Goal: Information Seeking & Learning: Learn about a topic

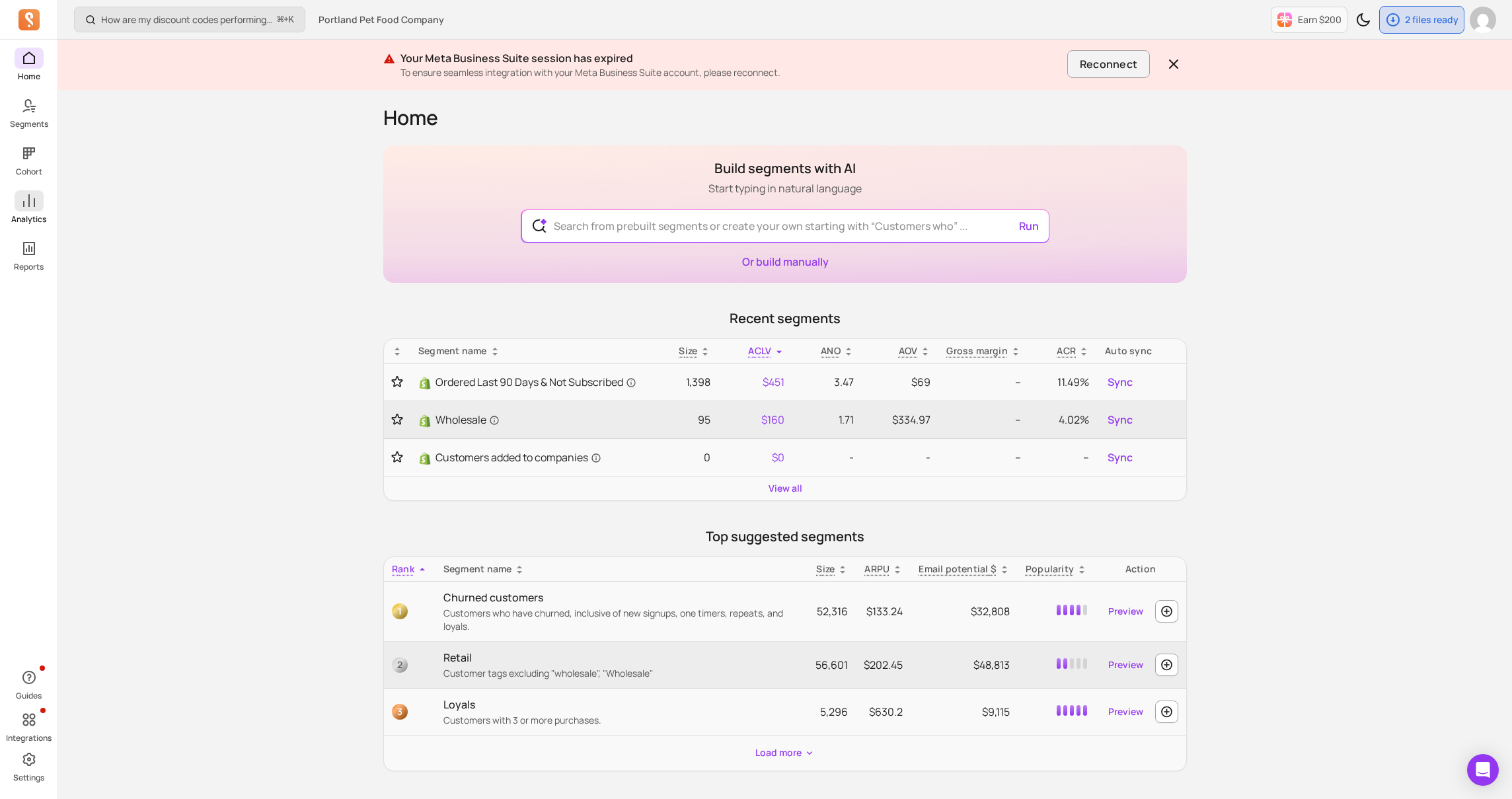
click at [27, 206] on icon at bounding box center [29, 200] width 16 height 16
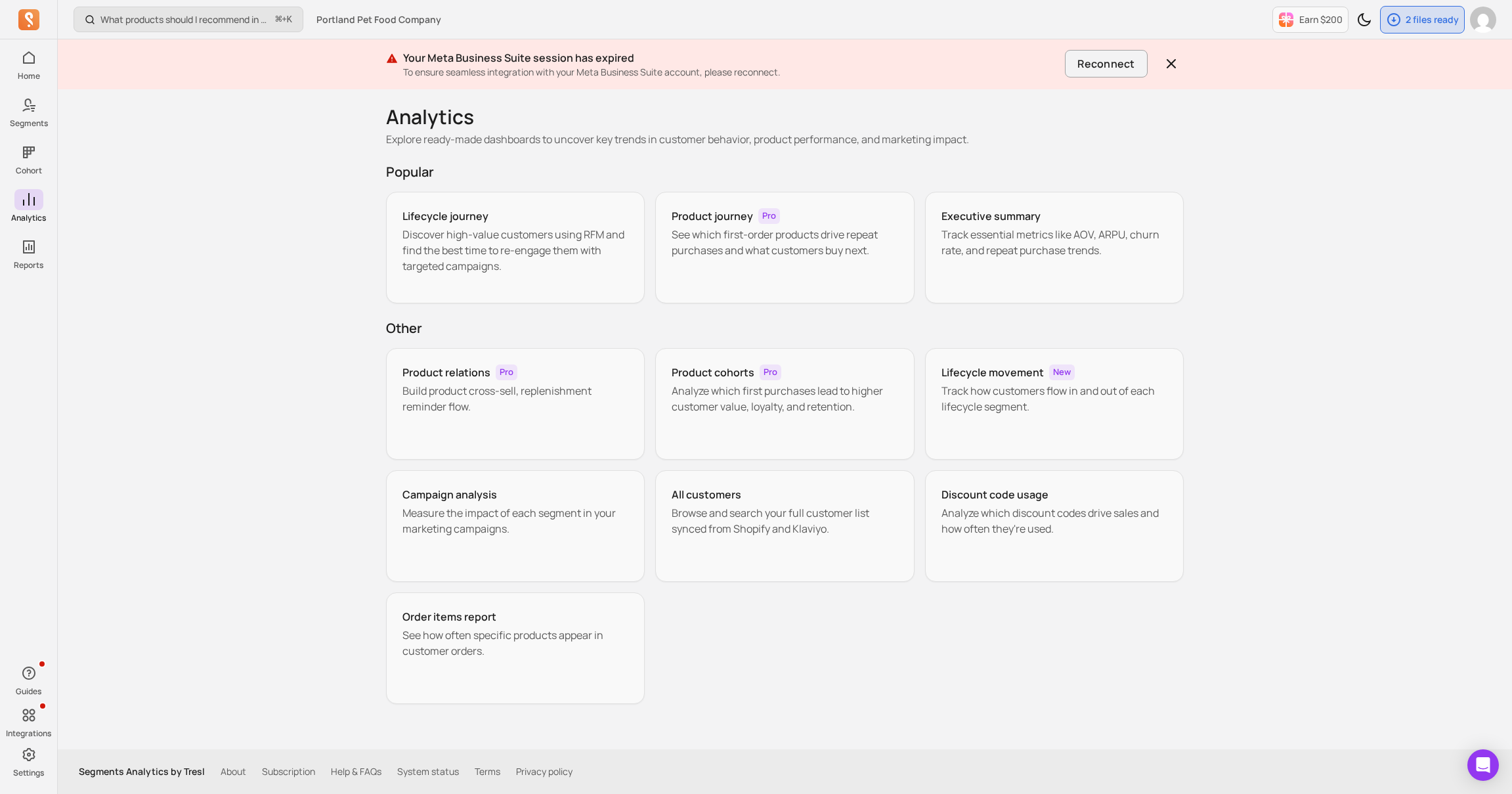
click at [732, 329] on h2 "Other" at bounding box center [785, 328] width 799 height 18
click at [742, 320] on h2 "Other" at bounding box center [785, 328] width 799 height 18
click at [793, 255] on p "See which first-order products drive repeat purchases and what customers buy ne…" at bounding box center [785, 242] width 227 height 32
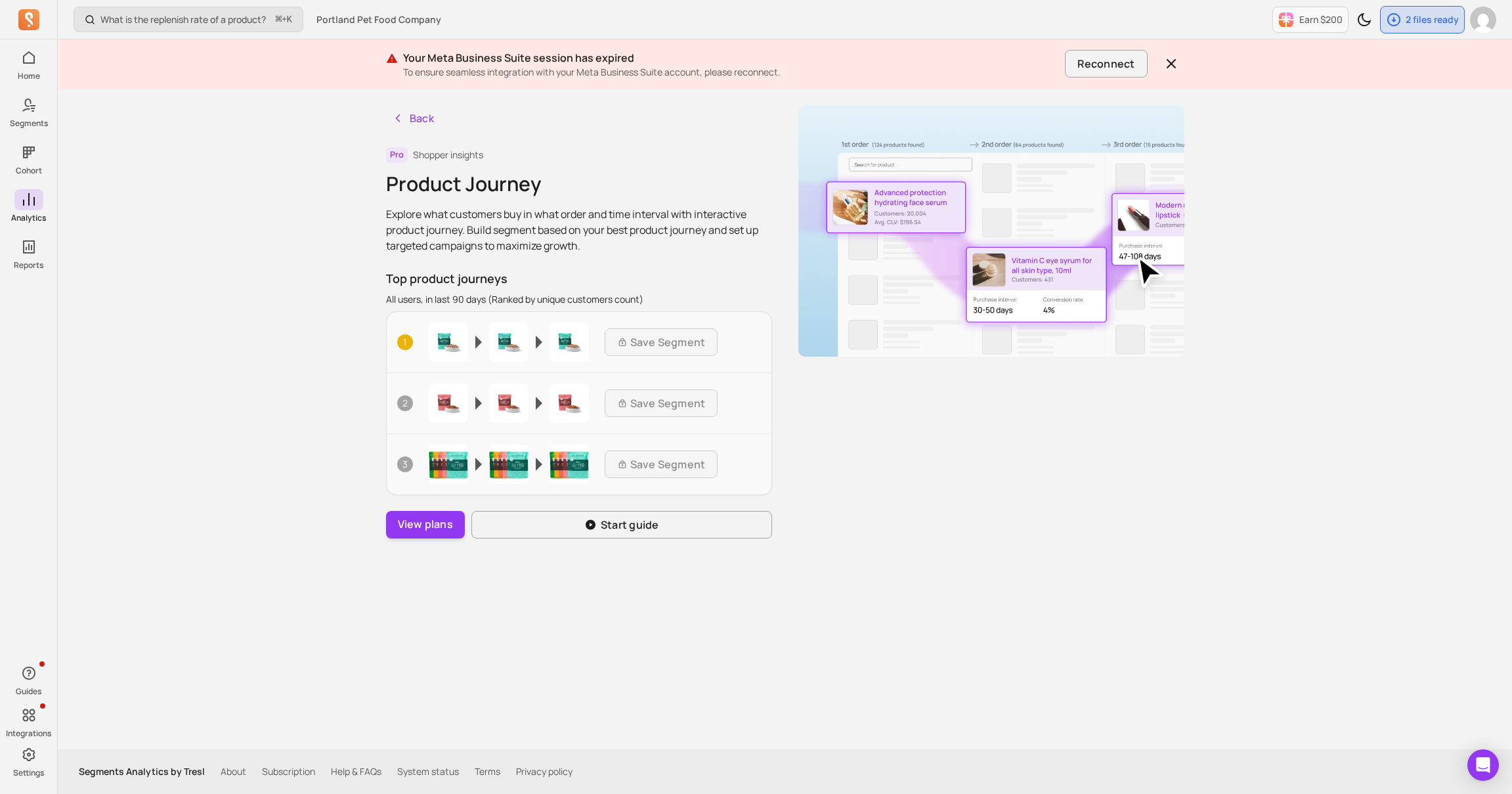
click at [154, 159] on div "What is the replenish rate of a product? ⌘ + K Portland Pet Food Company Earn $…" at bounding box center [784, 397] width 1454 height 794
